Goal: Transaction & Acquisition: Purchase product/service

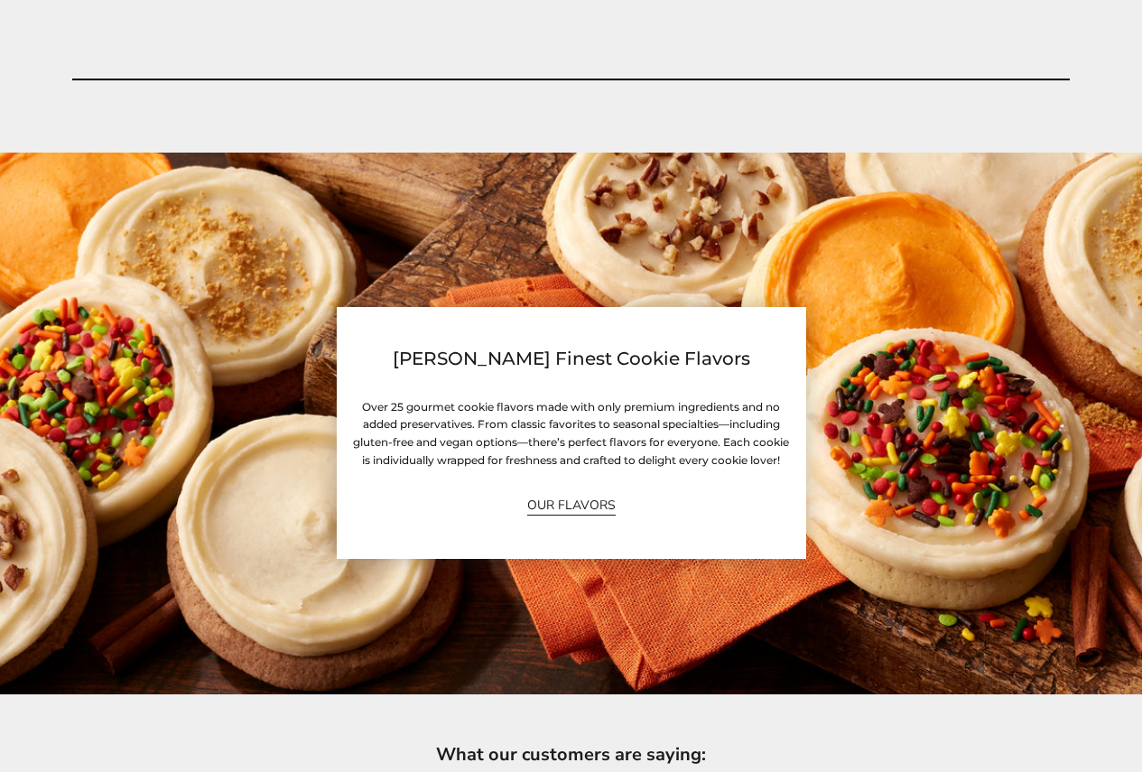
scroll to position [3613, 0]
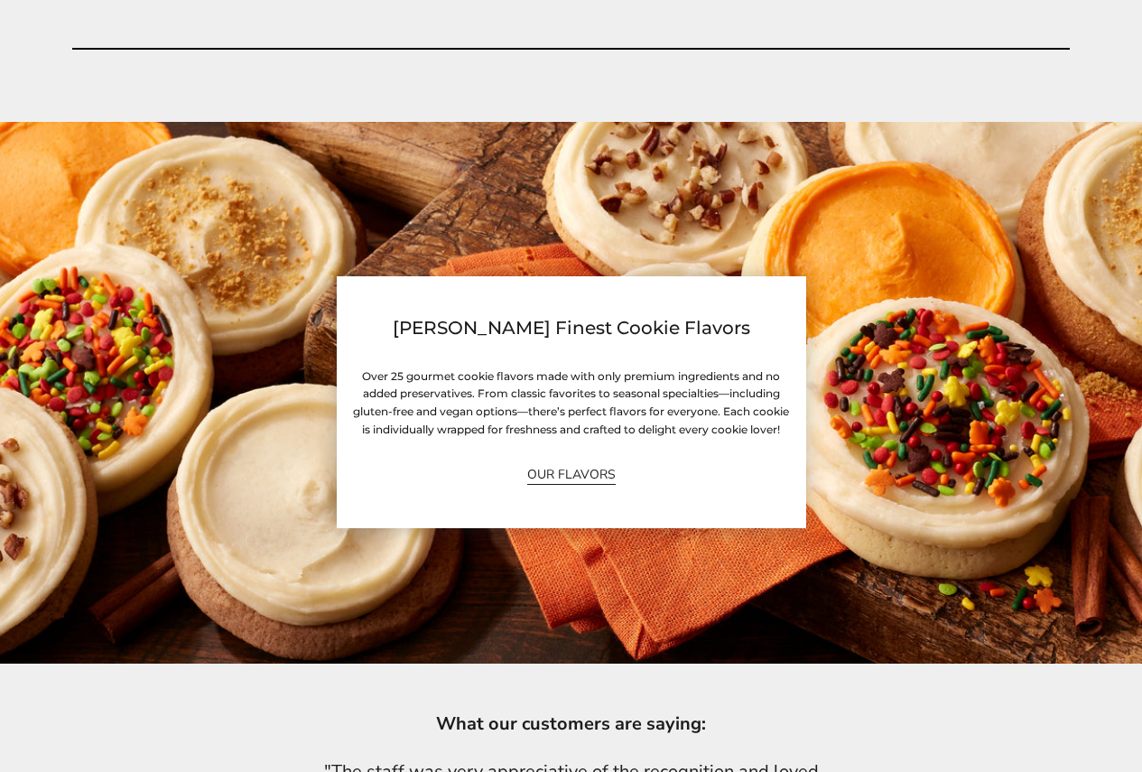
click at [560, 473] on link "OUR FLAVORS" at bounding box center [571, 474] width 89 height 21
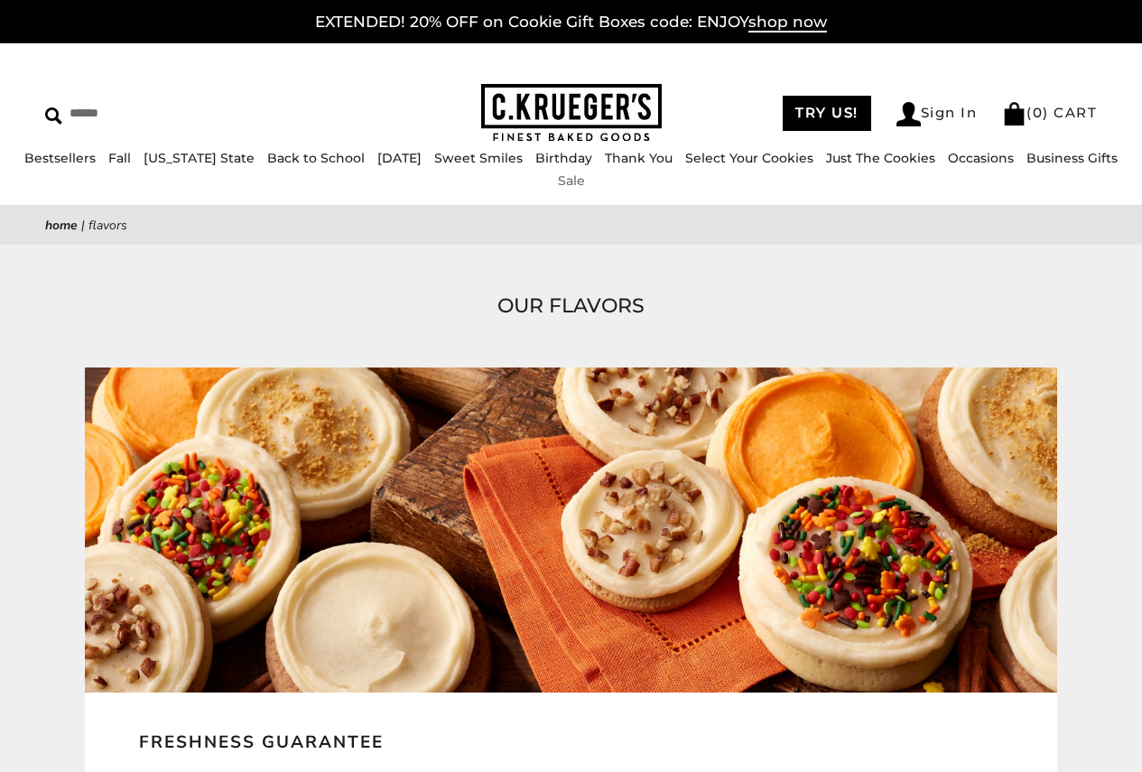
click at [585, 183] on link "Sale" at bounding box center [571, 181] width 27 height 16
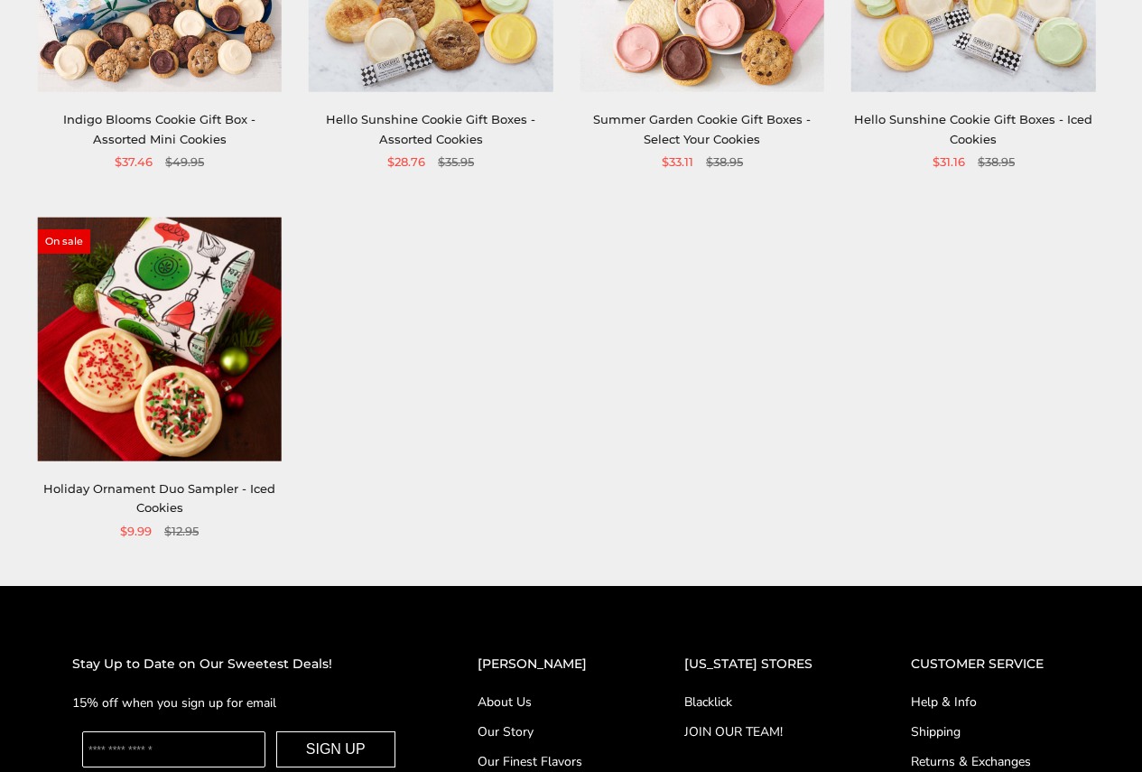
scroll to position [542, 0]
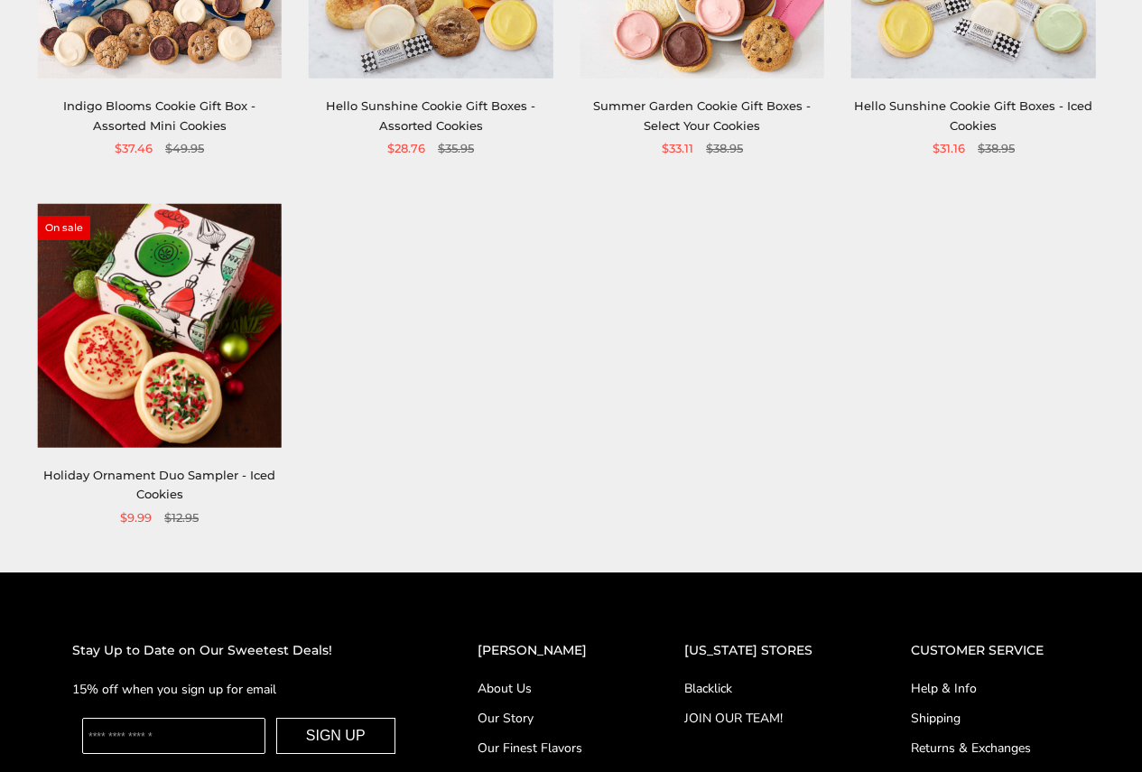
click at [180, 364] on img at bounding box center [160, 325] width 244 height 244
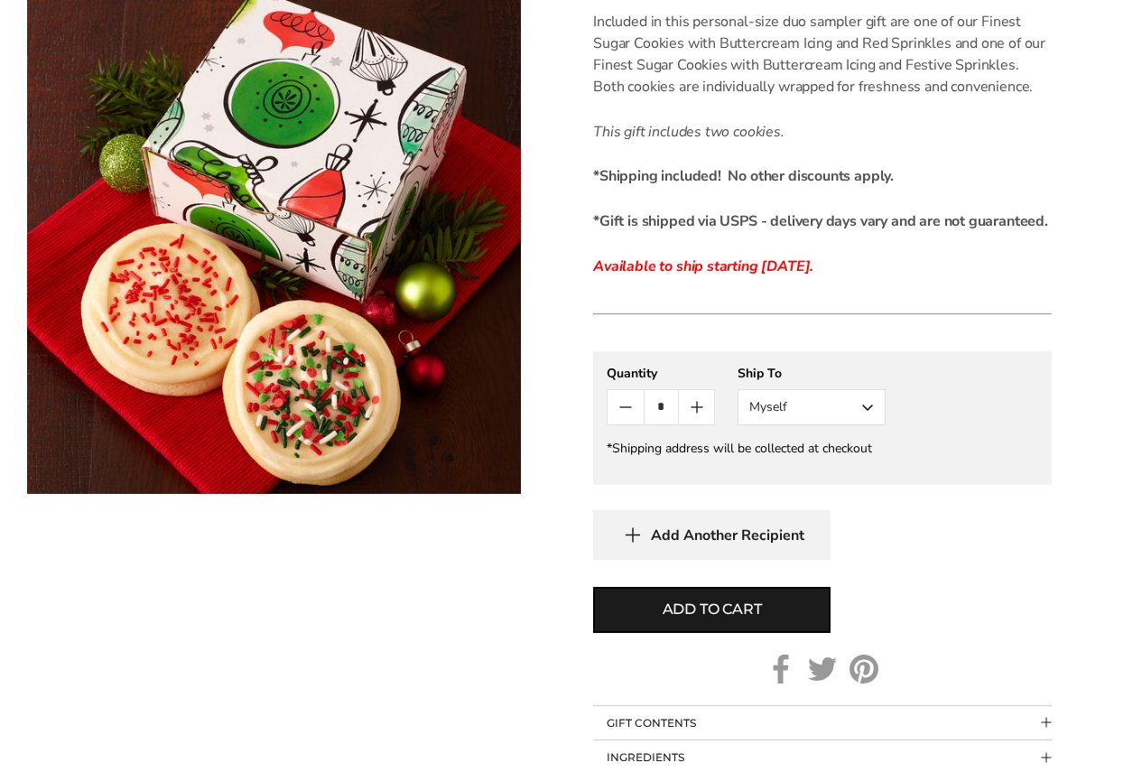
scroll to position [542, 0]
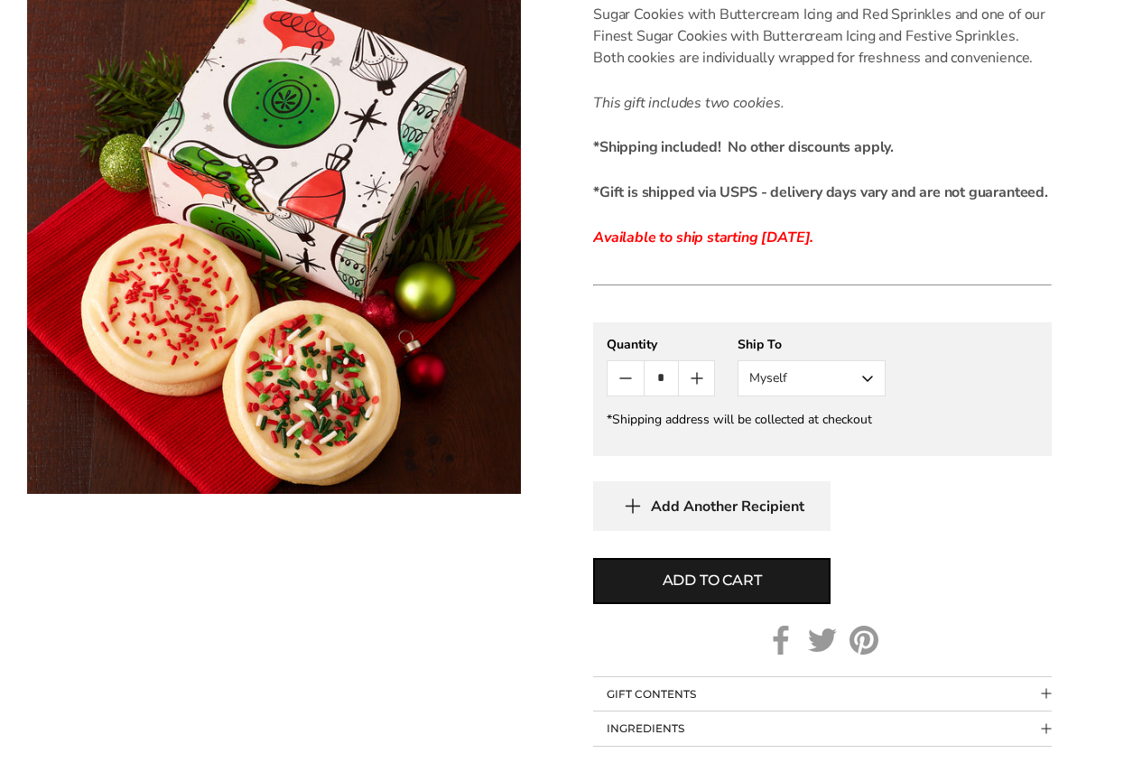
click at [761, 380] on button "Myself" at bounding box center [812, 378] width 148 height 36
click at [761, 378] on button "Myself" at bounding box center [812, 378] width 148 height 36
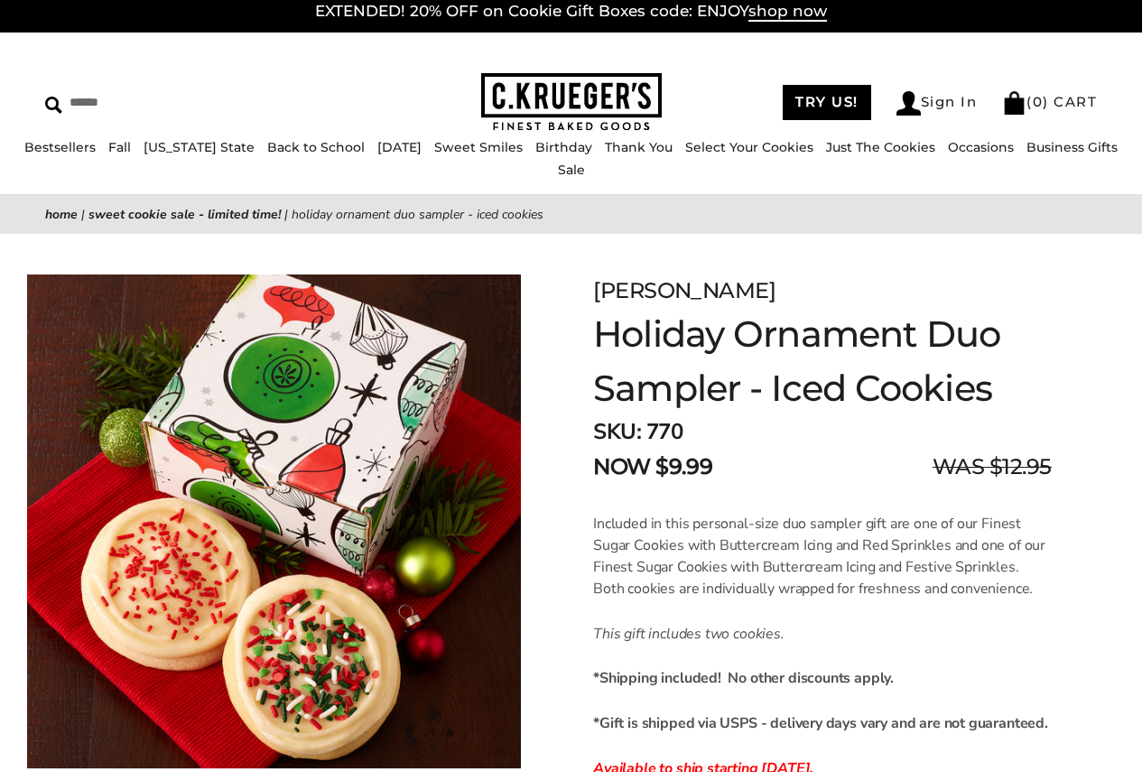
scroll to position [0, 0]
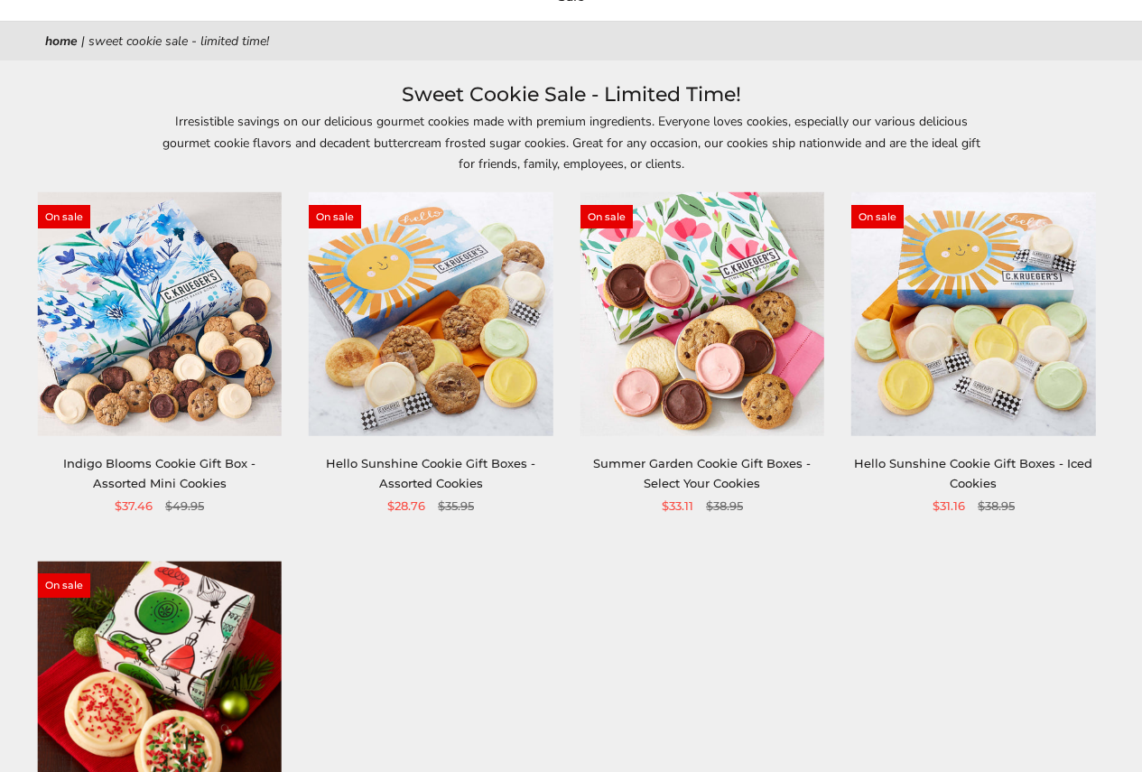
scroll to position [181, 0]
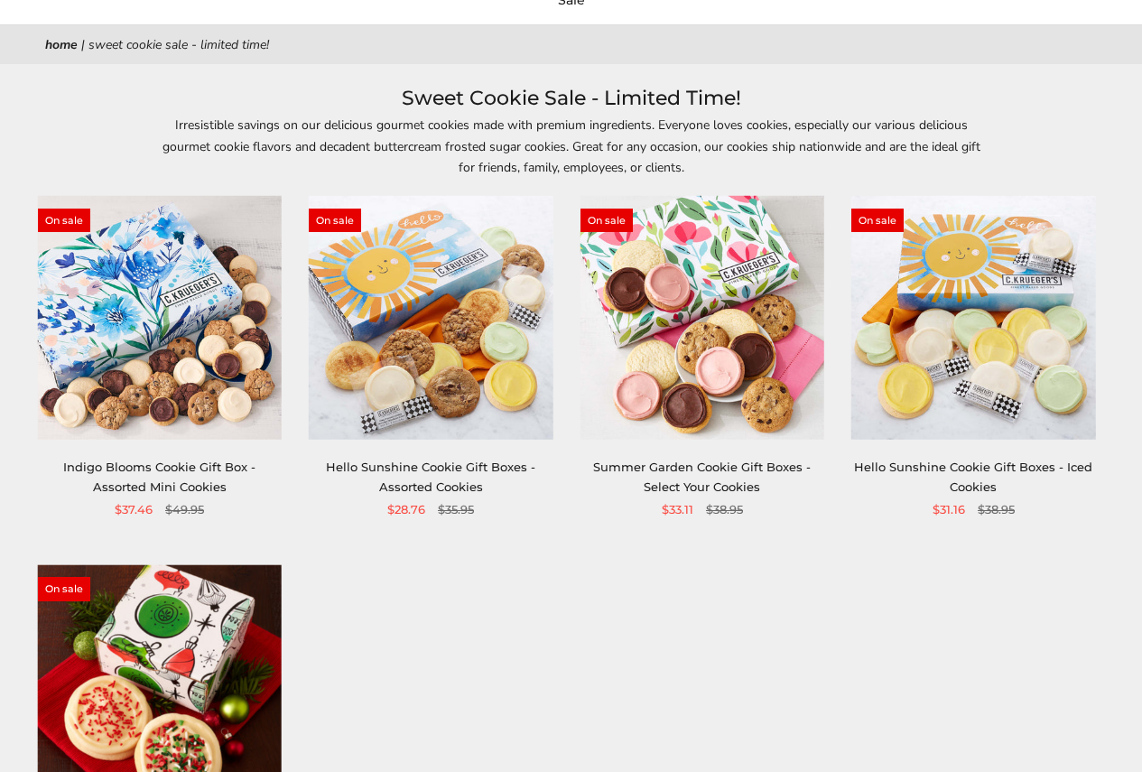
click at [459, 471] on link "Hello Sunshine Cookie Gift Boxes - Assorted Cookies" at bounding box center [431, 476] width 210 height 33
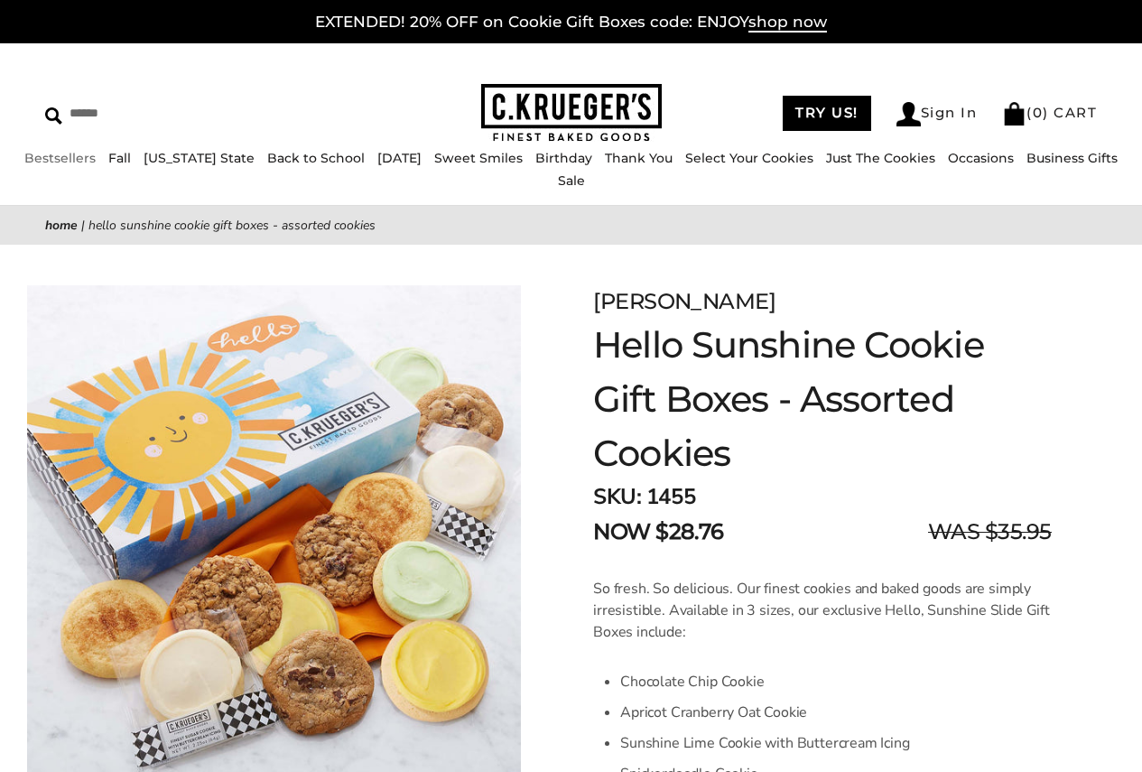
click at [79, 166] on link "Bestsellers" at bounding box center [59, 158] width 71 height 16
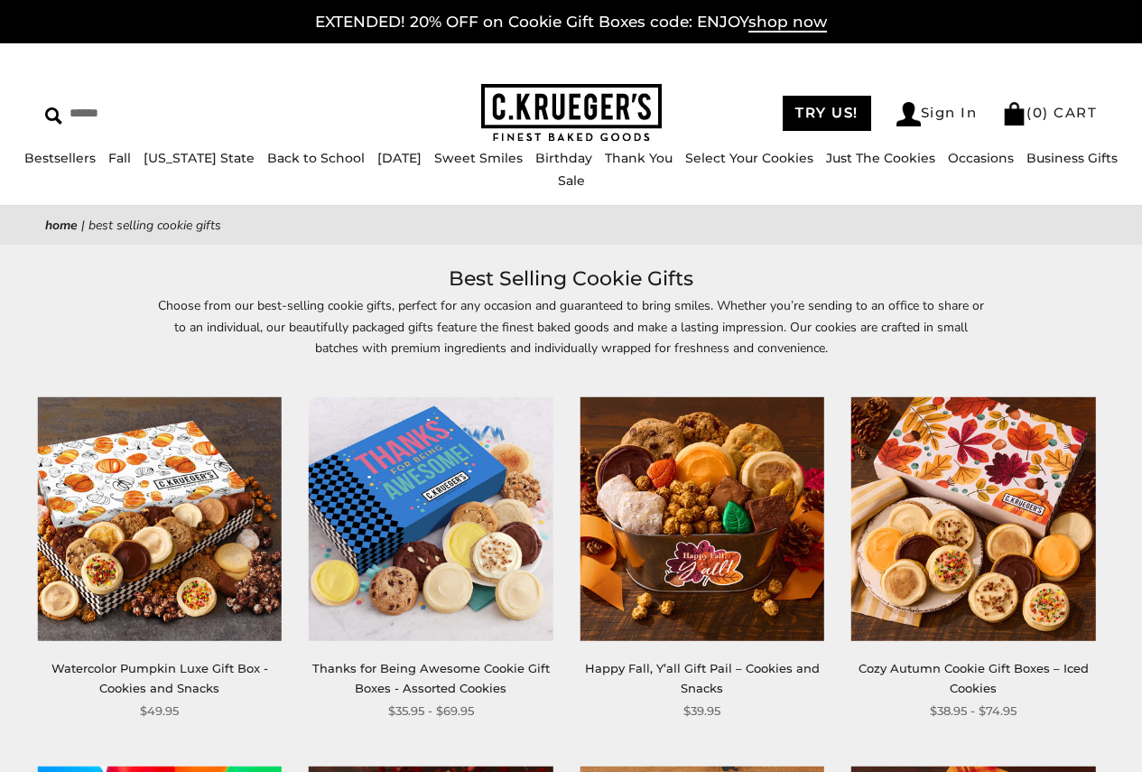
click at [755, 555] on img at bounding box center [703, 519] width 244 height 244
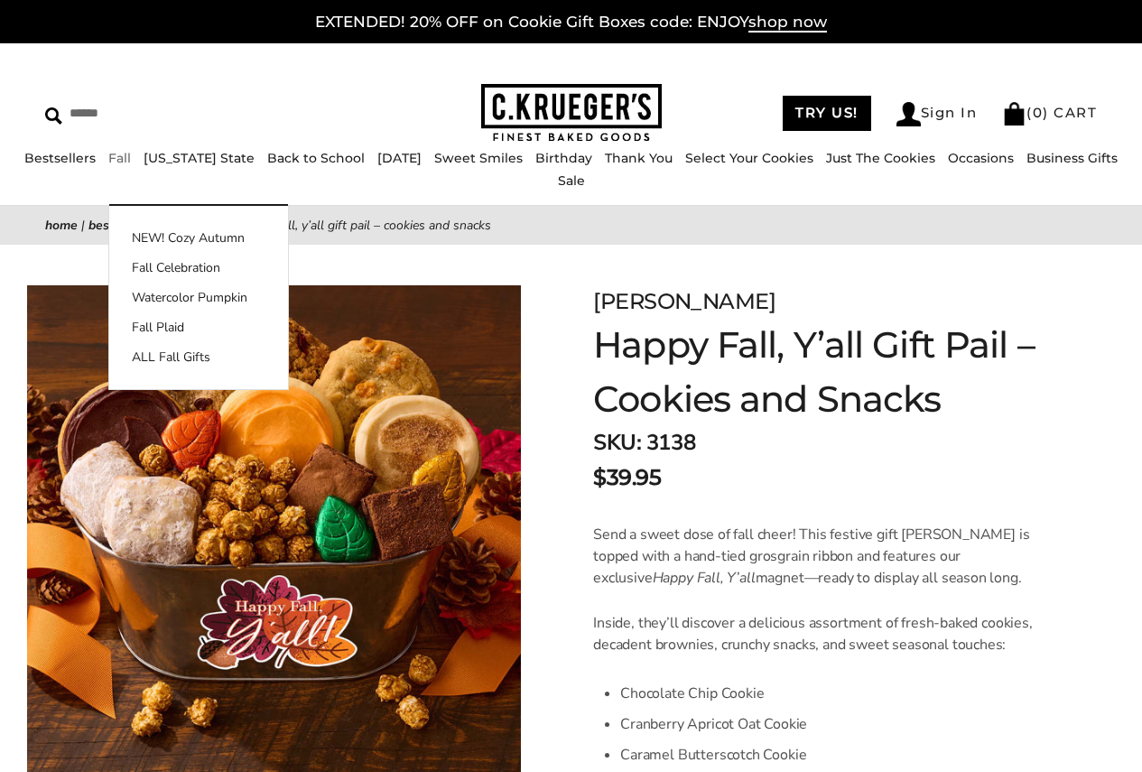
click at [114, 166] on link "Fall" at bounding box center [119, 158] width 23 height 16
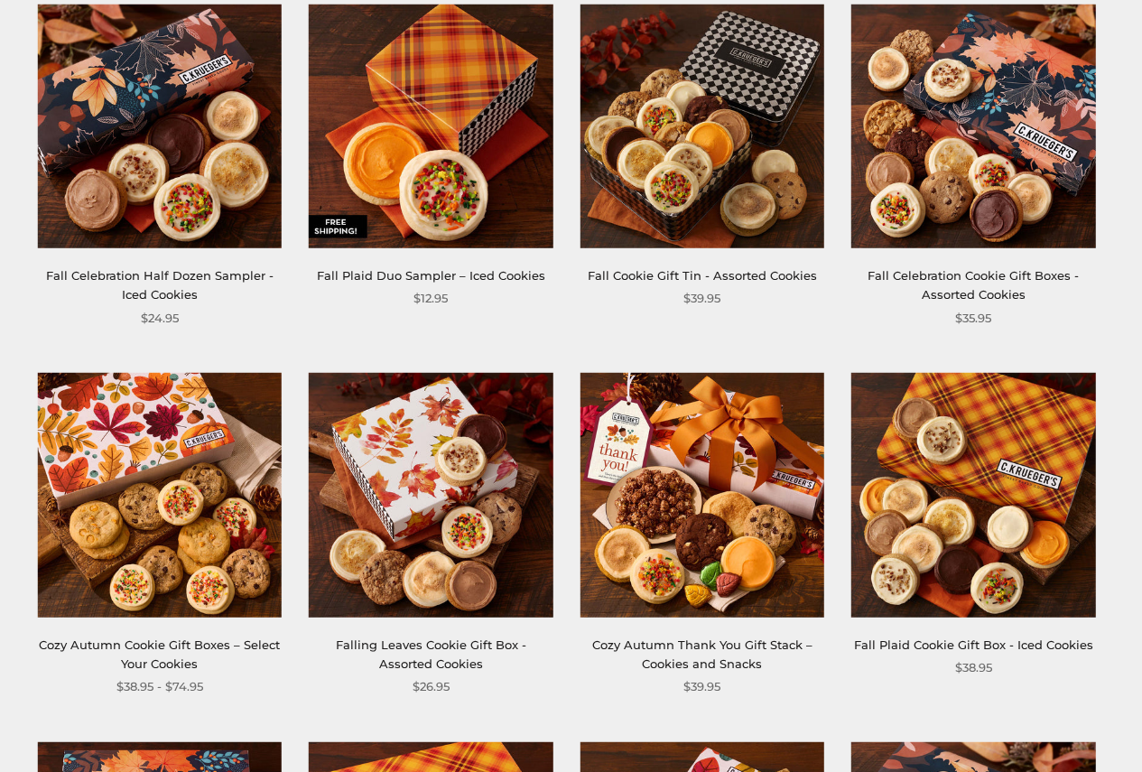
scroll to position [1174, 0]
